Goal: Transaction & Acquisition: Subscribe to service/newsletter

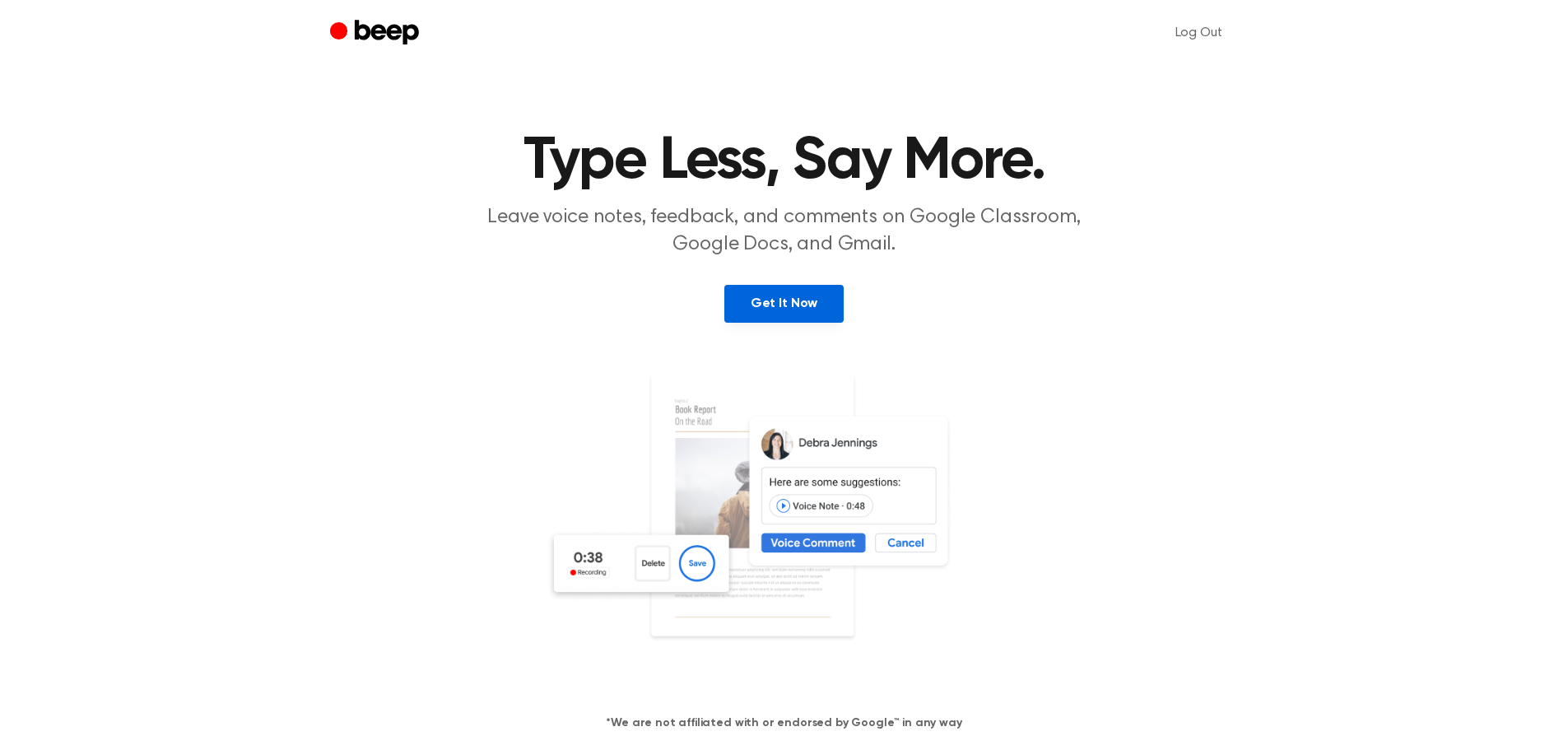
click at [808, 309] on link "Get It Now" at bounding box center [784, 304] width 120 height 38
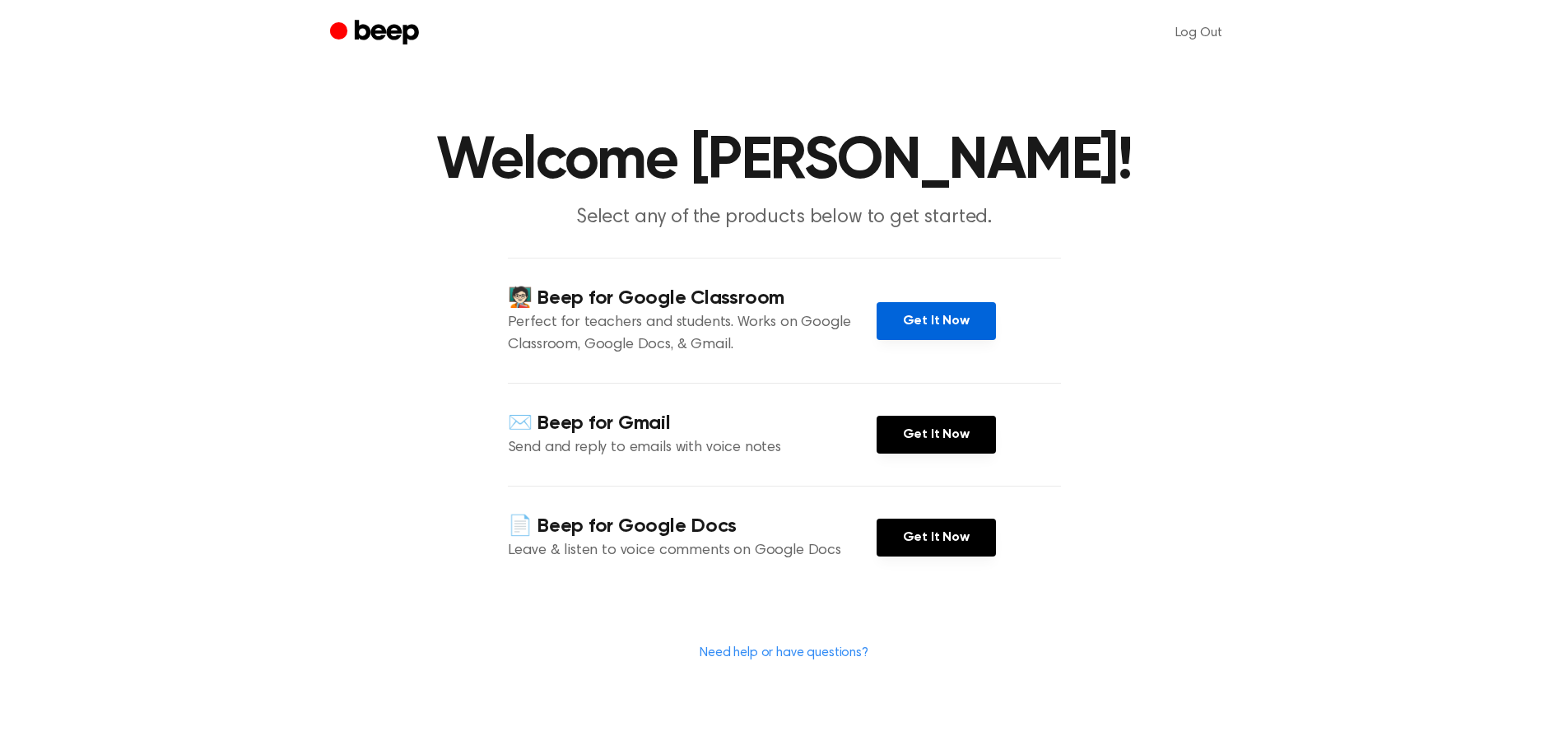
click at [933, 322] on link "Get It Now" at bounding box center [936, 320] width 120 height 38
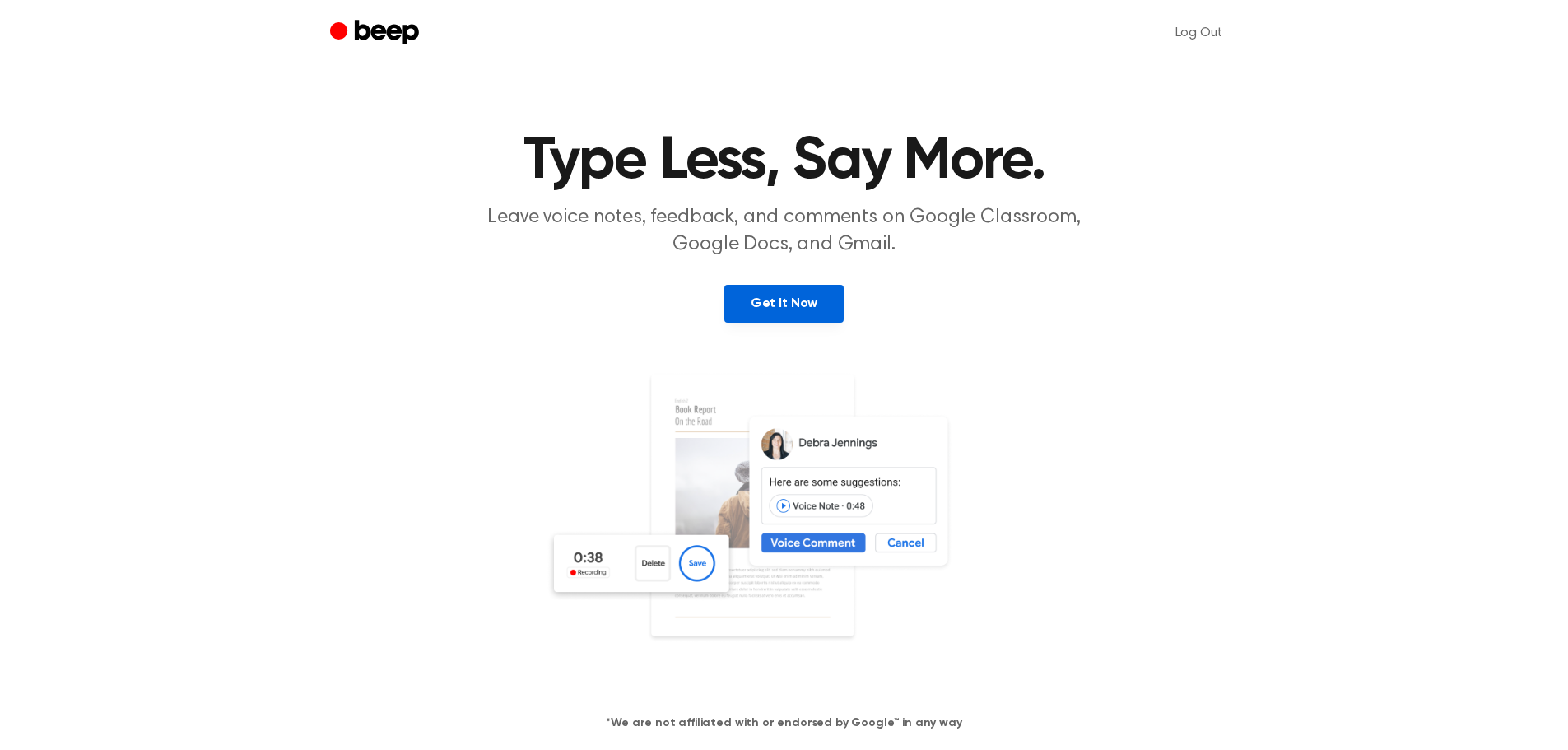
click at [798, 301] on link "Get It Now" at bounding box center [784, 304] width 120 height 38
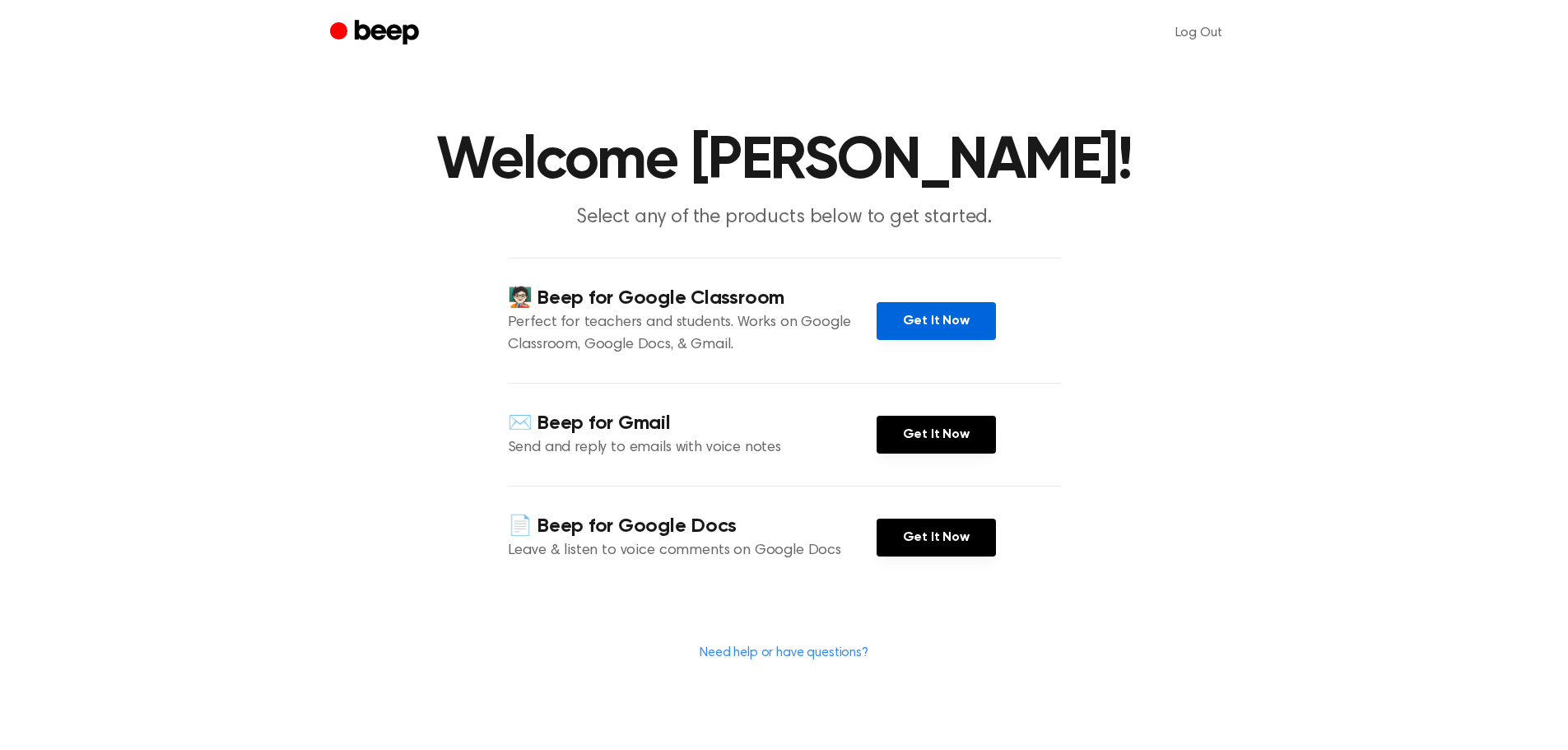
click at [930, 313] on link "Get It Now" at bounding box center [936, 320] width 120 height 38
